Goal: Task Accomplishment & Management: Use online tool/utility

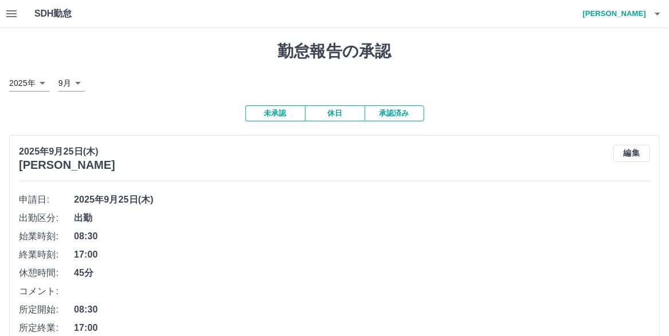
click at [622, 13] on h4 "[PERSON_NAME]" at bounding box center [611, 14] width 69 height 28
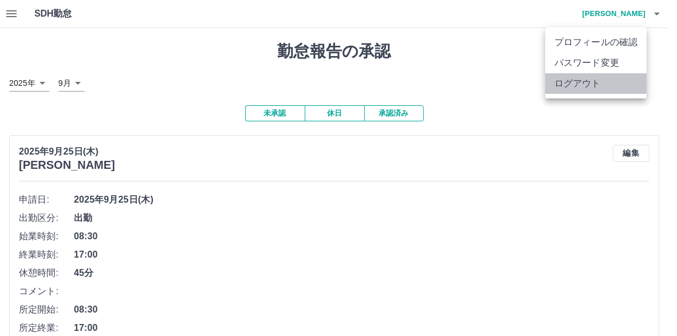
click at [586, 94] on li "ログアウト" at bounding box center [595, 83] width 101 height 21
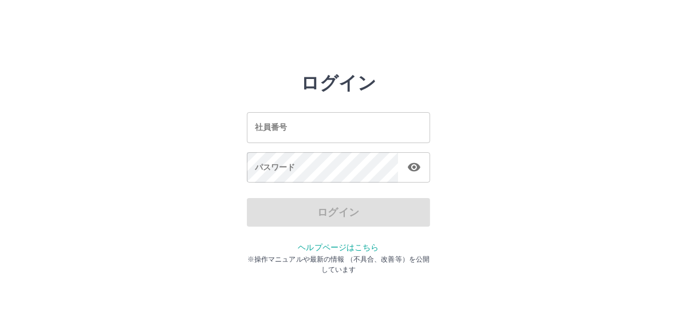
click at [301, 127] on input "社員番号" at bounding box center [338, 127] width 183 height 30
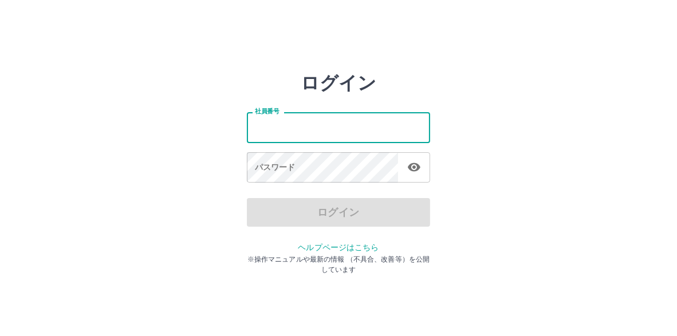
type input "*******"
drag, startPoint x: 287, startPoint y: 126, endPoint x: 230, endPoint y: 125, distance: 57.3
click at [230, 125] on div "ログイン 社員番号 ******* 社員番号 パスワード パスワード ログイン ヘルプページはこちら ※操作マニュアルや最新の情報 （不具合、改善等）を公開し…" at bounding box center [338, 163] width 677 height 183
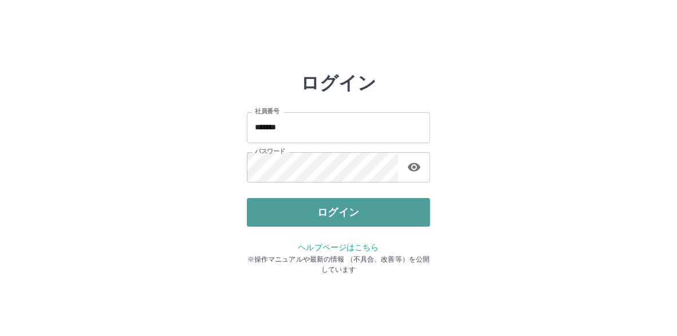
click at [286, 212] on button "ログイン" at bounding box center [338, 212] width 183 height 29
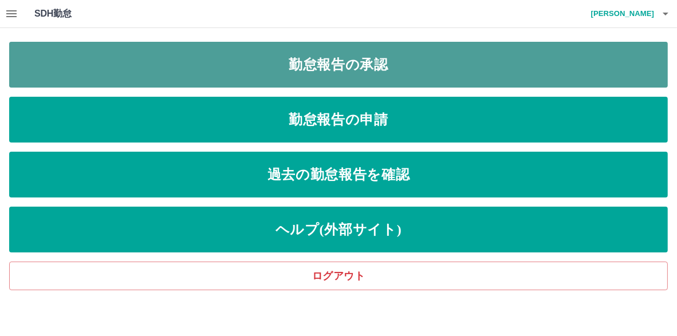
click at [335, 61] on link "勤怠報告の承認" at bounding box center [338, 65] width 659 height 46
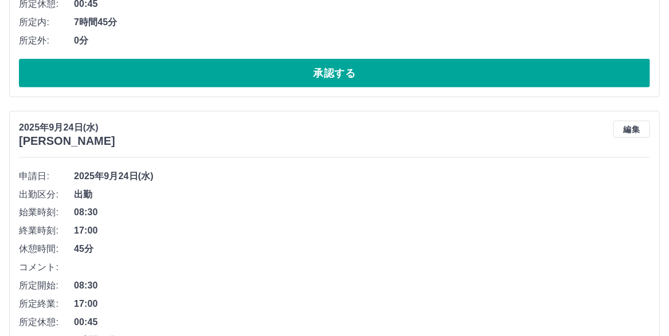
scroll to position [688, 0]
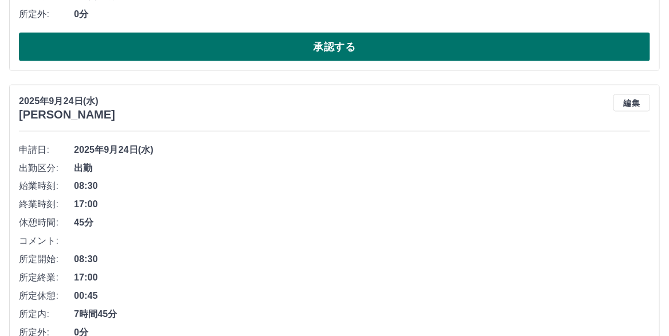
click at [338, 61] on button "承認する" at bounding box center [334, 47] width 631 height 29
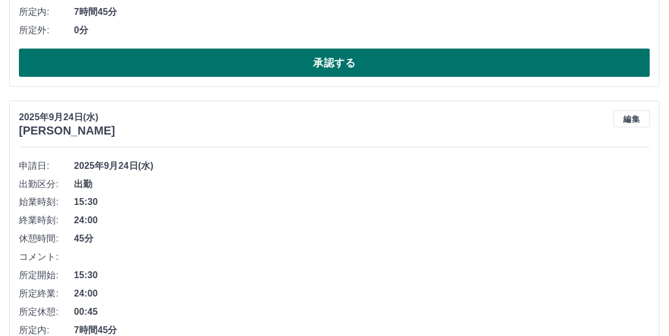
scroll to position [786, 0]
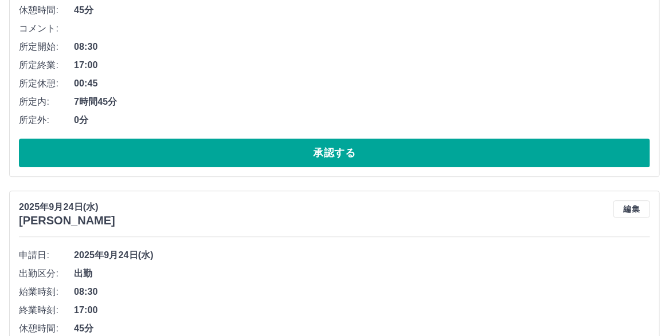
scroll to position [1229, 0]
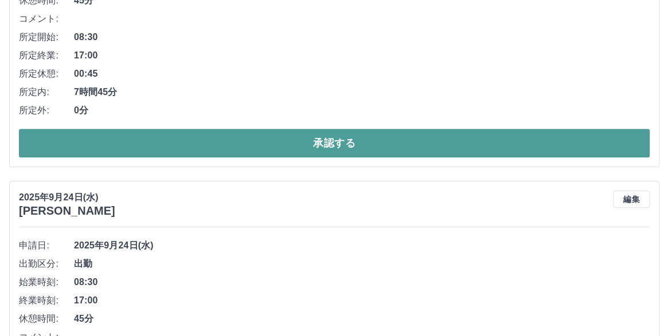
click at [335, 158] on button "承認する" at bounding box center [334, 143] width 631 height 29
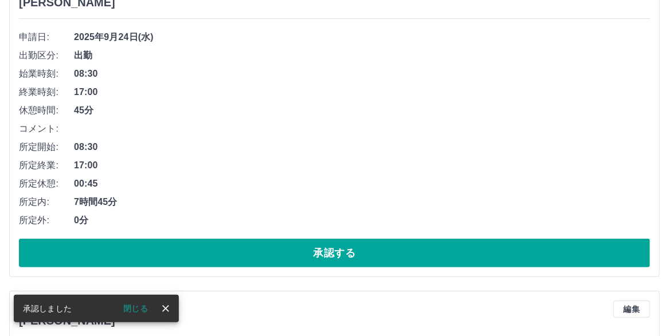
scroll to position [1386, 0]
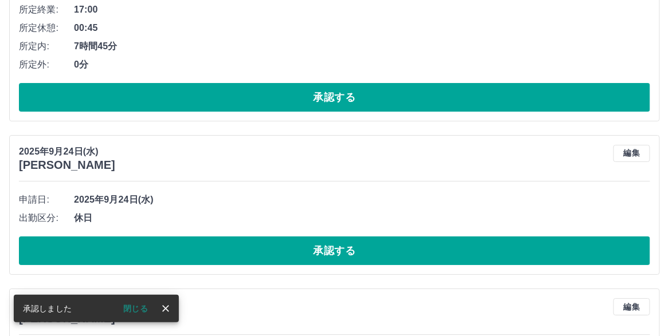
scroll to position [1600, 0]
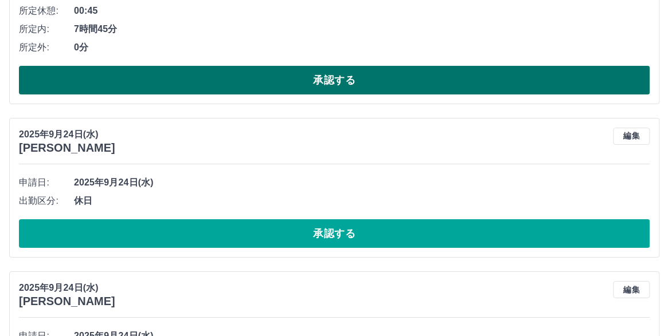
click at [316, 95] on button "承認する" at bounding box center [334, 80] width 631 height 29
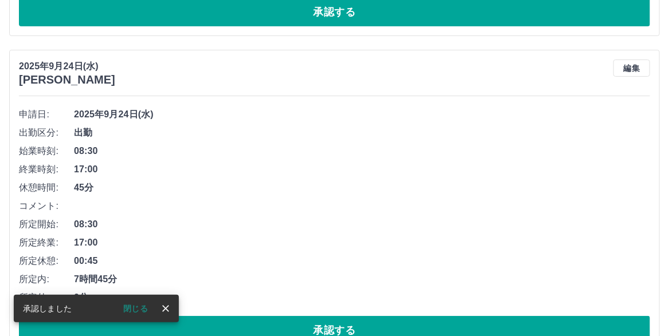
scroll to position [1870, 0]
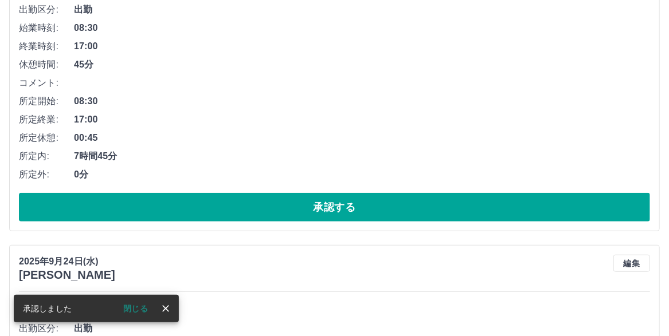
scroll to position [1969, 0]
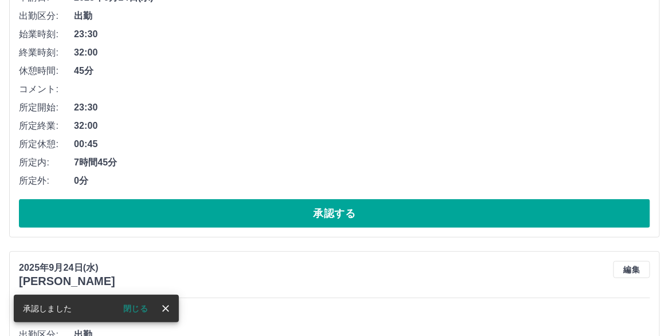
scroll to position [1954, 0]
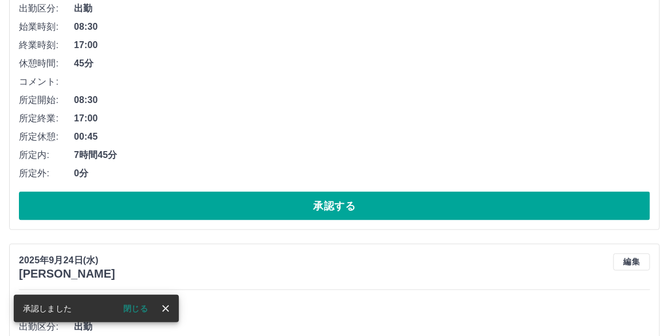
scroll to position [2282, 0]
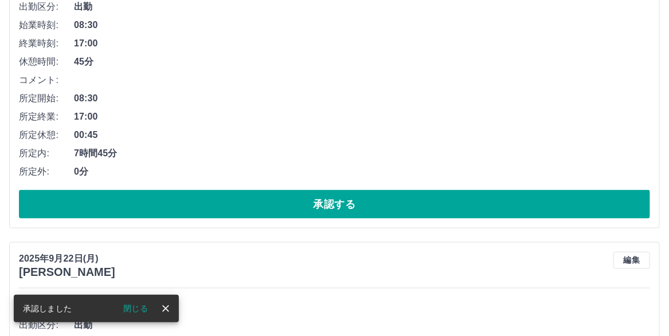
scroll to position [2324, 0]
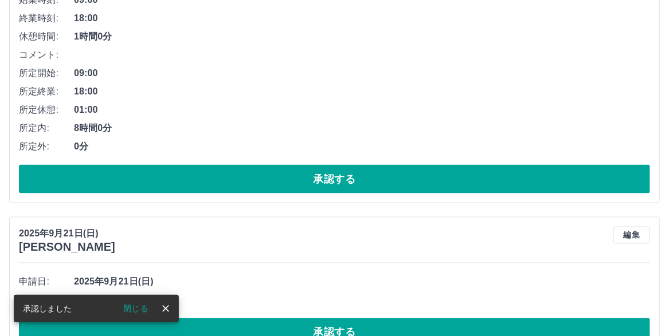
scroll to position [2309, 0]
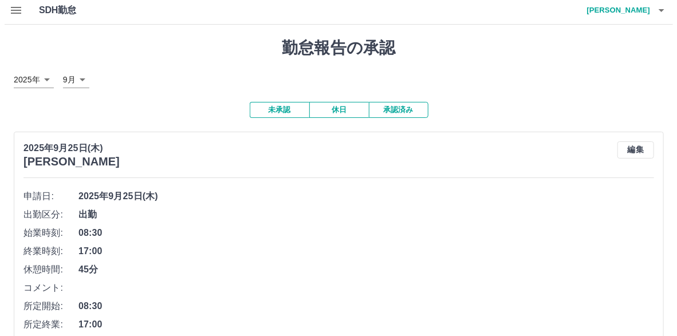
scroll to position [0, 0]
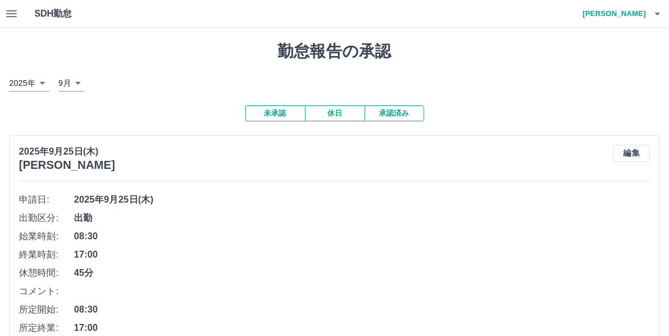
click at [629, 16] on h4 "[PERSON_NAME]" at bounding box center [611, 14] width 69 height 28
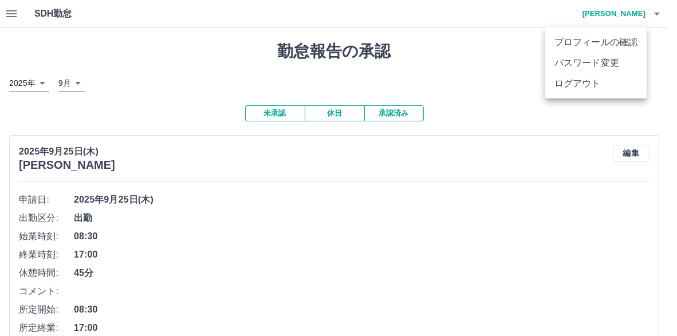
drag, startPoint x: 582, startPoint y: 105, endPoint x: 586, endPoint y: 93, distance: 12.5
click at [584, 96] on ul "プロフィールの確認 パスワード変更 ログアウト" at bounding box center [595, 63] width 101 height 71
click at [586, 93] on li "ログアウト" at bounding box center [595, 83] width 101 height 21
